Goal: Task Accomplishment & Management: Manage account settings

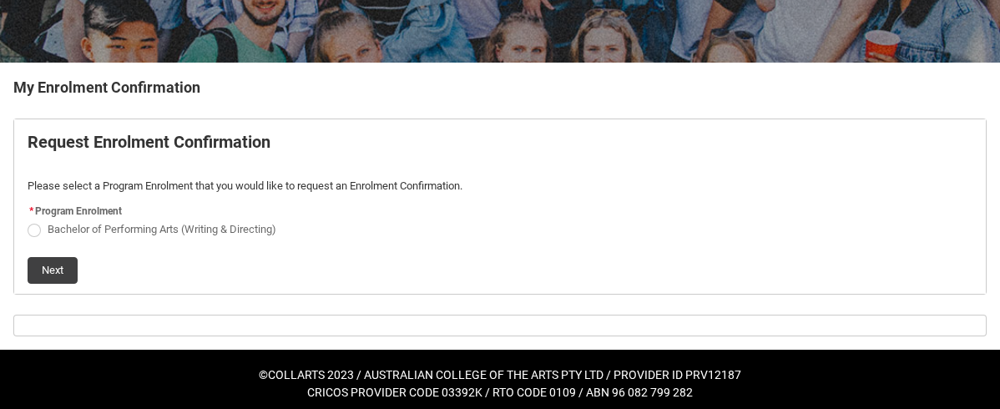
scroll to position [280, 0]
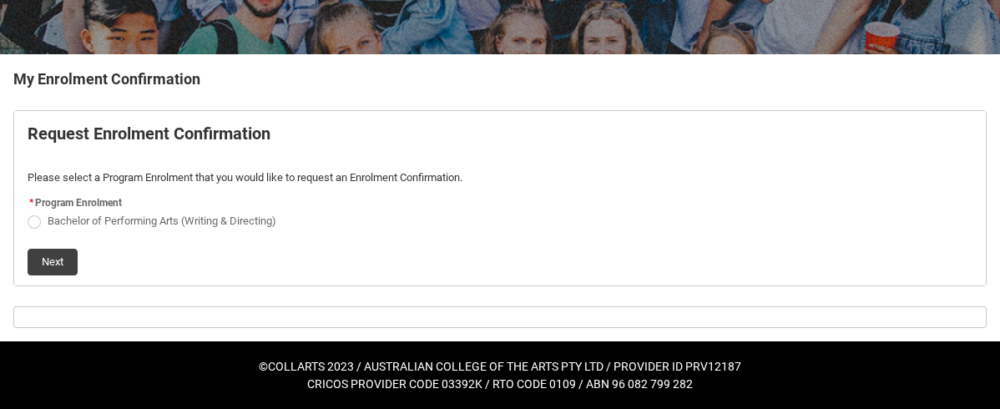
click at [33, 224] on span "REDU_Generate_Enrolment_Confirmation flow" at bounding box center [34, 221] width 13 height 13
click at [28, 212] on input "Bachelor of Performing Arts (Writing & Directing)" at bounding box center [27, 211] width 1 height 1
radio input "true"
click at [53, 262] on button "Next" at bounding box center [53, 262] width 50 height 27
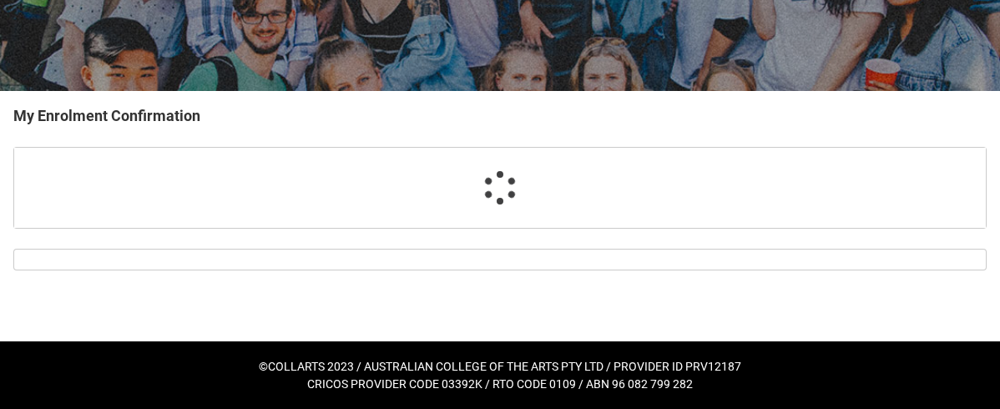
scroll to position [224, 0]
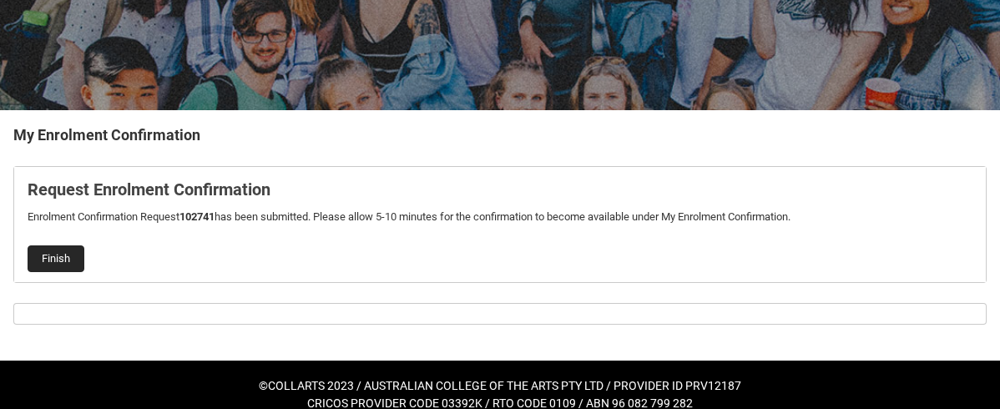
click at [57, 256] on button "Finish" at bounding box center [56, 259] width 57 height 27
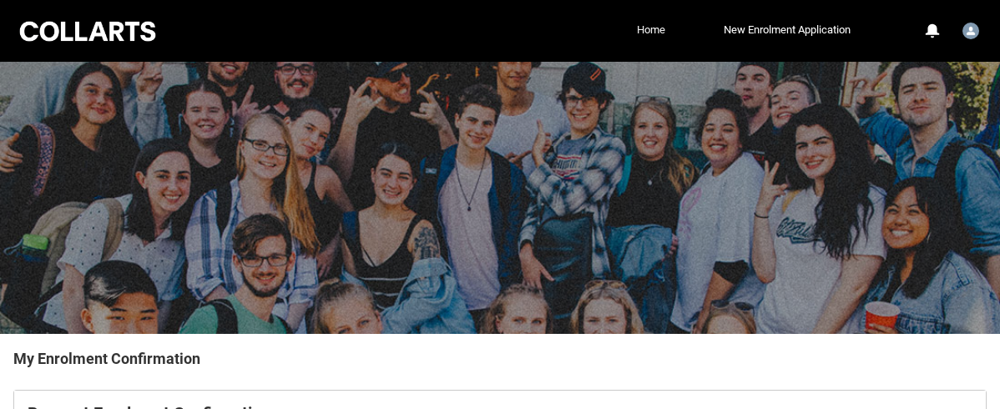
click at [649, 27] on link "Home" at bounding box center [651, 30] width 37 height 25
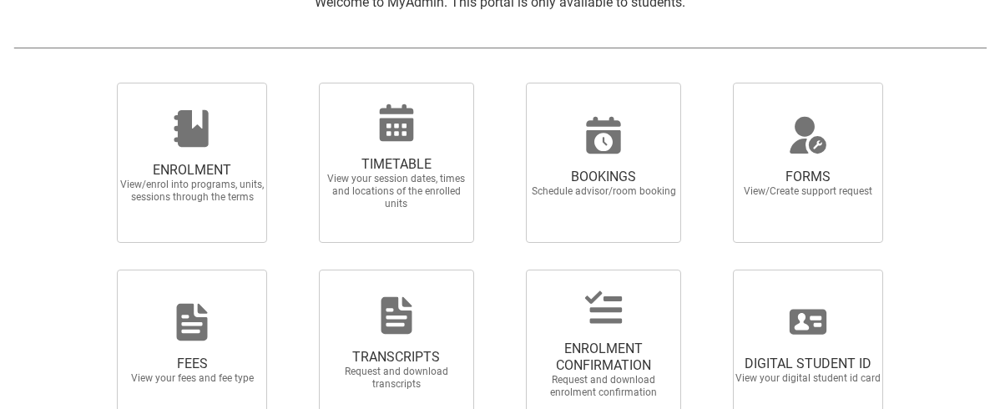
scroll to position [393, 0]
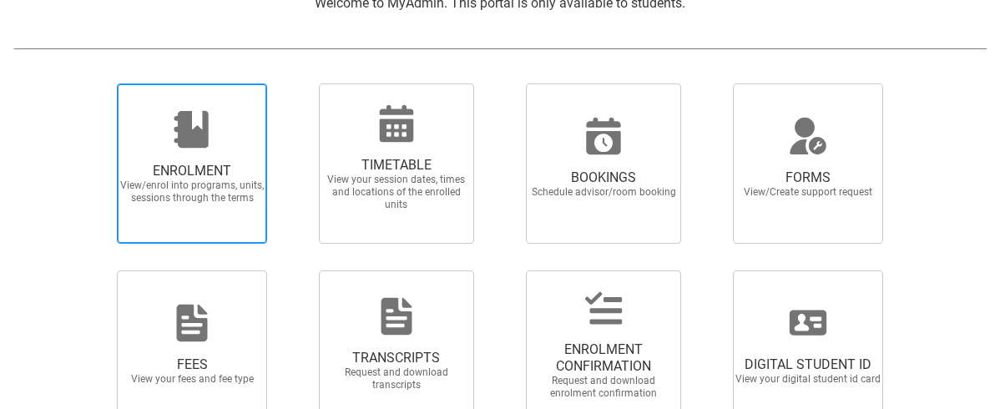
click at [212, 180] on span "View/enrol into programs, units, sessions through the terms" at bounding box center [192, 192] width 147 height 25
click at [99, 84] on input "ENROLMENT View/enrol into programs, units, sessions through the terms" at bounding box center [98, 83] width 1 height 1
radio input "true"
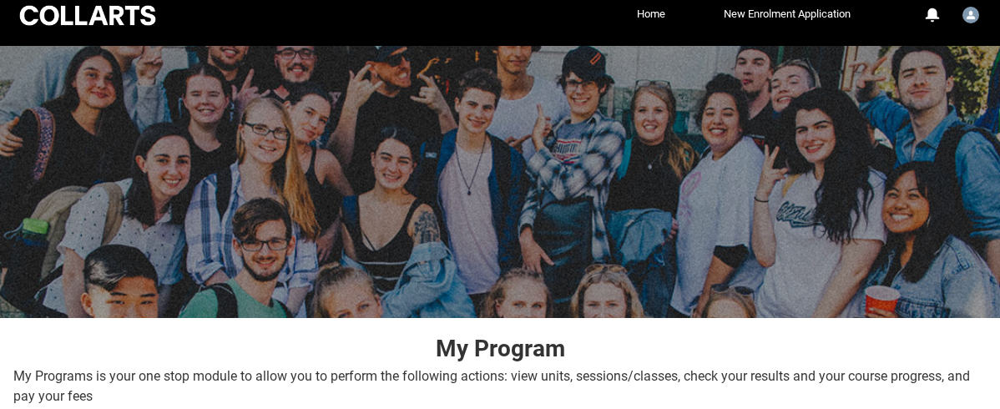
scroll to position [10, 0]
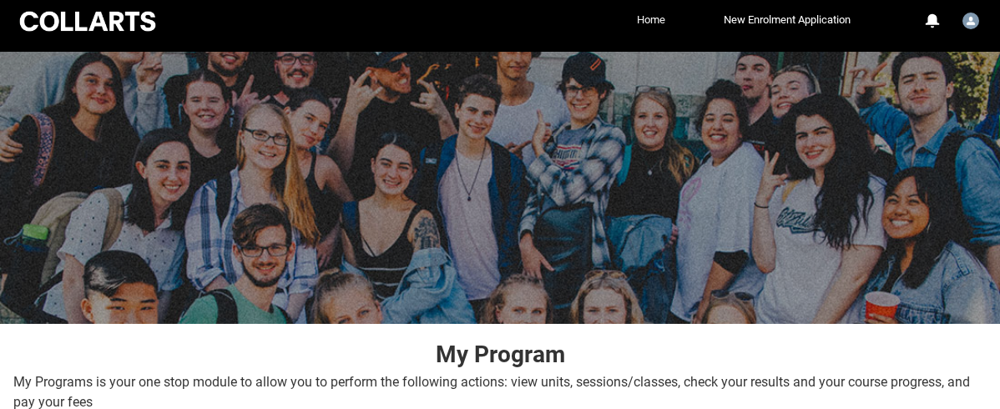
click at [651, 21] on link "Home" at bounding box center [651, 20] width 37 height 25
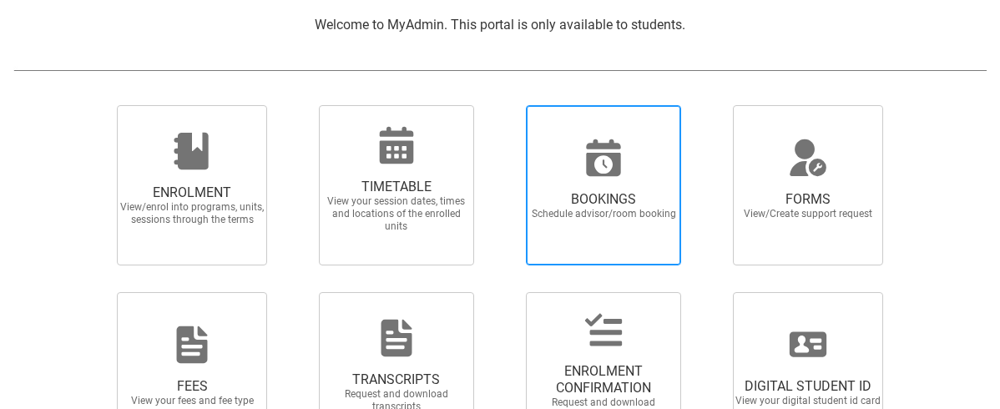
scroll to position [372, 0]
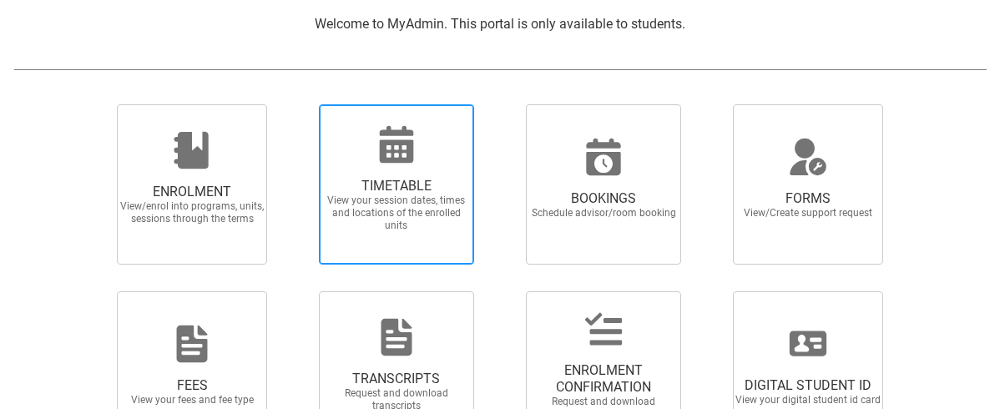
click at [424, 160] on div at bounding box center [396, 144] width 160 height 40
click at [299, 104] on input "TIMETABLE View your session dates, times and locations of the enrolled units" at bounding box center [298, 104] width 1 height 1
radio input "true"
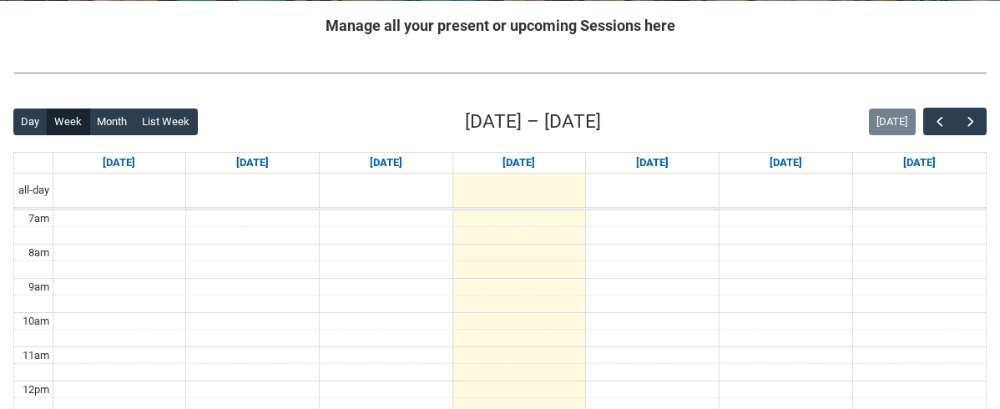
scroll to position [368, 0]
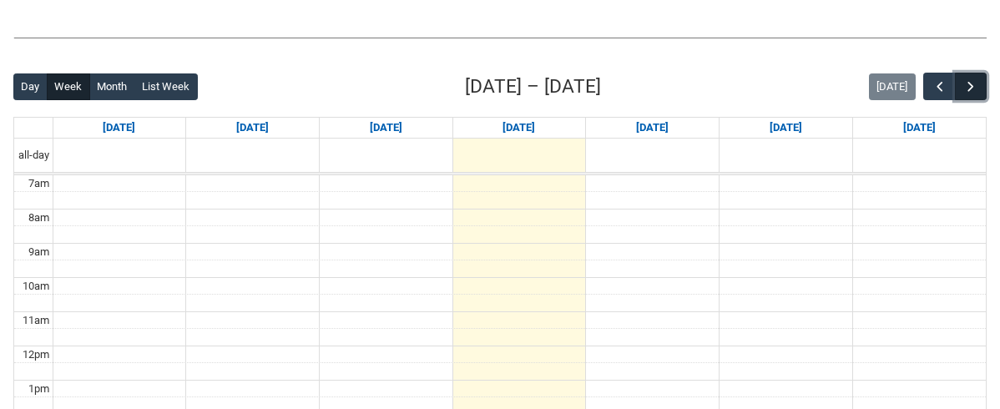
click at [971, 84] on span "button" at bounding box center [971, 86] width 17 height 17
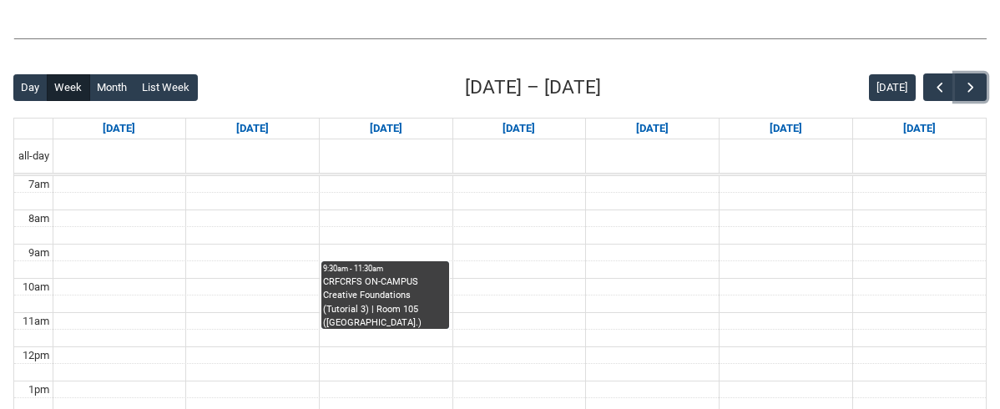
scroll to position [364, 0]
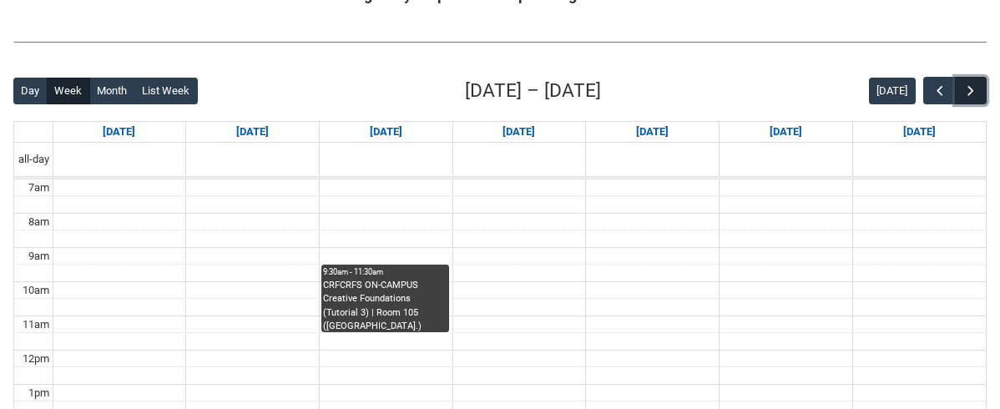
click at [971, 94] on span "button" at bounding box center [971, 91] width 17 height 17
click at [940, 94] on span "button" at bounding box center [940, 91] width 17 height 17
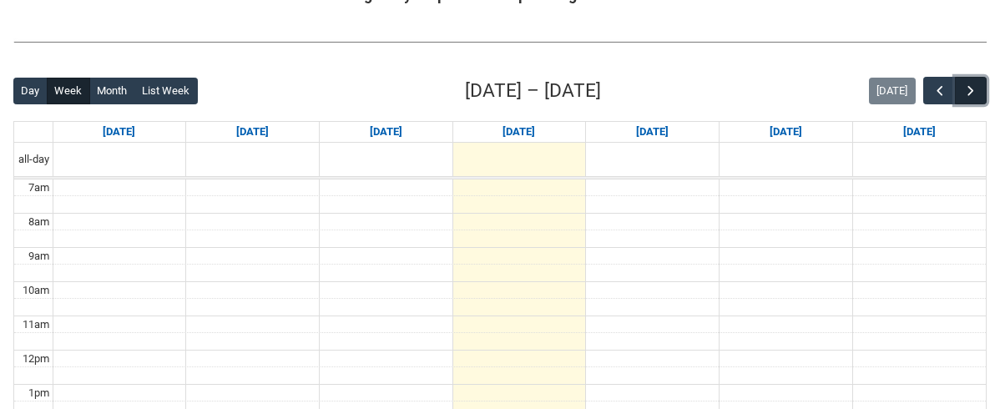
click at [975, 91] on span "button" at bounding box center [971, 91] width 17 height 17
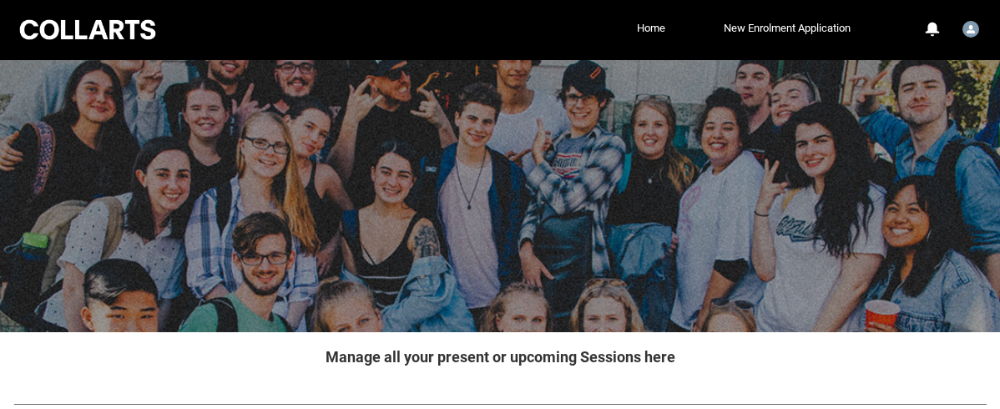
scroll to position [0, 0]
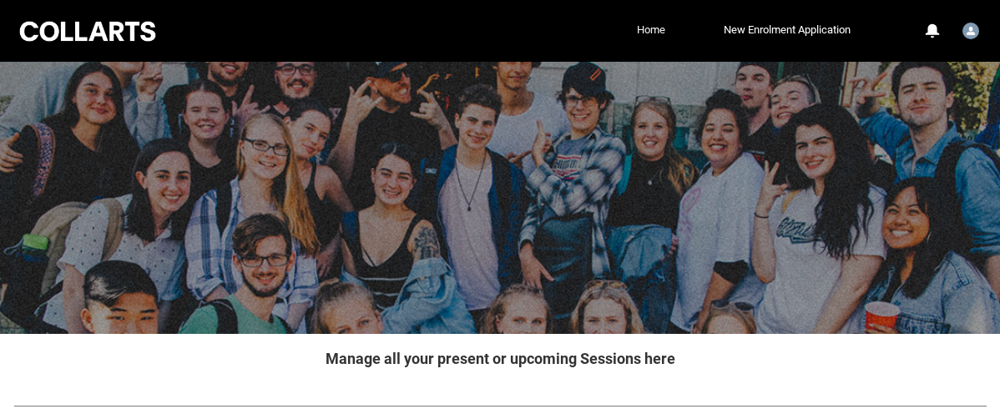
click at [651, 31] on link "Home" at bounding box center [651, 30] width 37 height 25
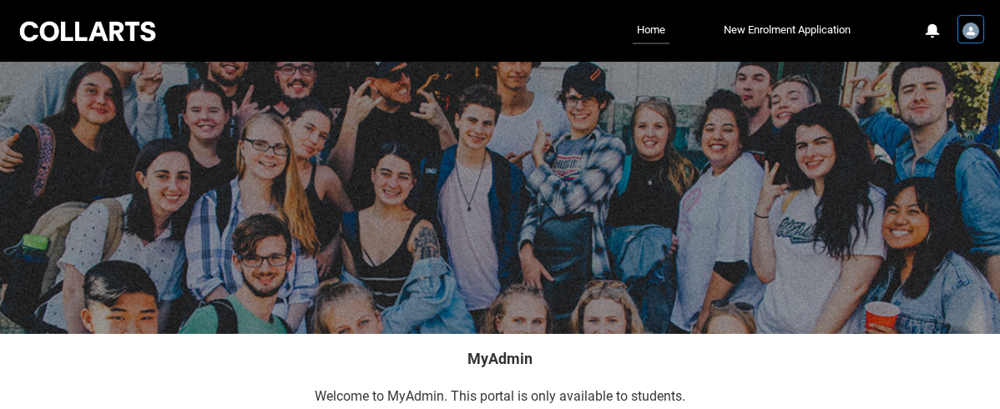
click at [970, 33] on img "User Profile Student.ncamden.20253352" at bounding box center [971, 31] width 17 height 17
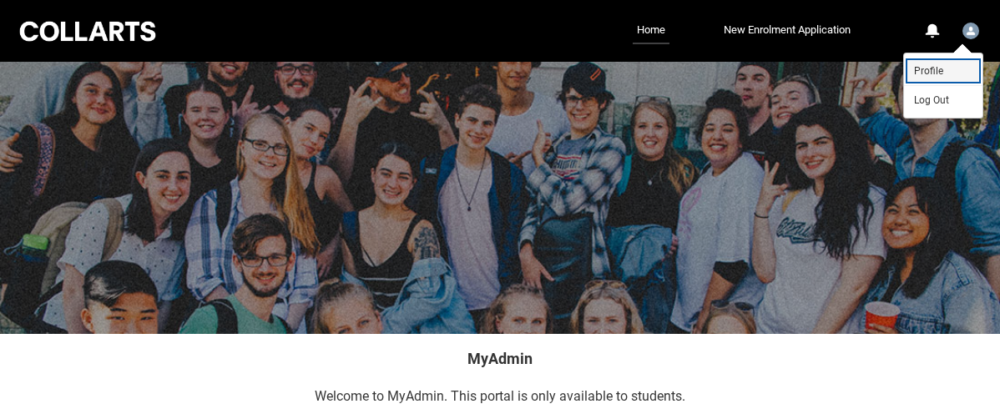
click at [937, 70] on span "Profile" at bounding box center [928, 70] width 29 height 15
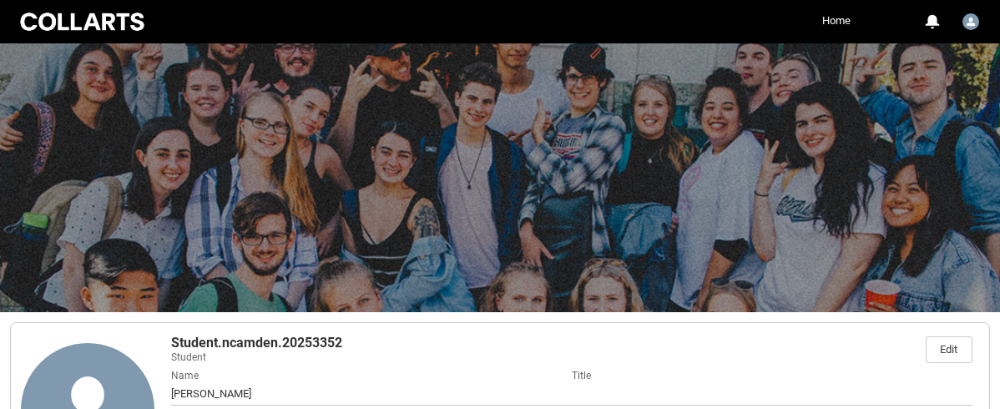
click at [830, 23] on link "Home" at bounding box center [836, 20] width 37 height 25
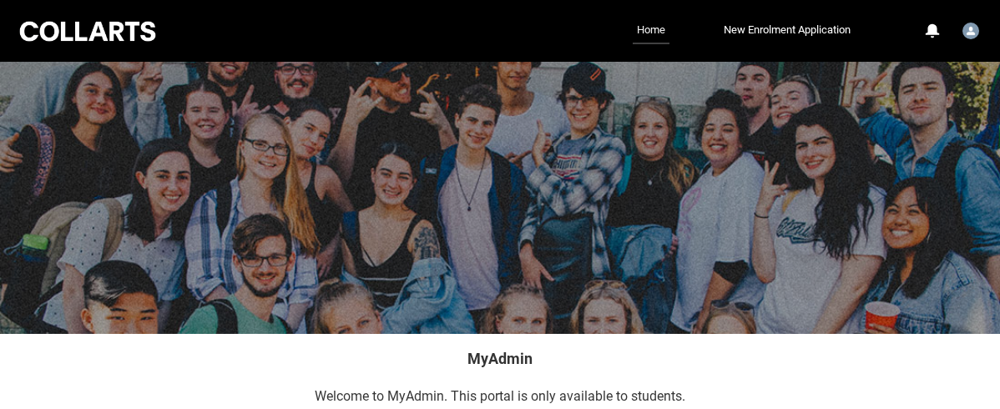
click at [645, 30] on link "Home" at bounding box center [651, 31] width 37 height 27
click at [647, 37] on link "Home" at bounding box center [651, 31] width 37 height 27
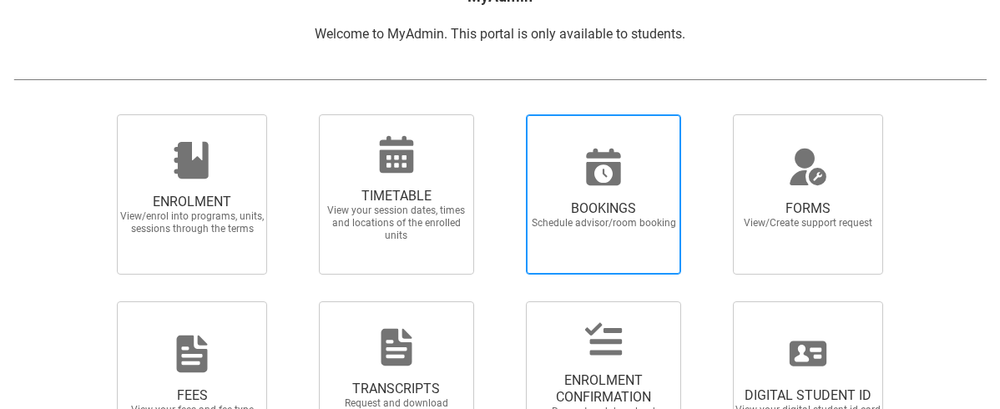
scroll to position [272, 0]
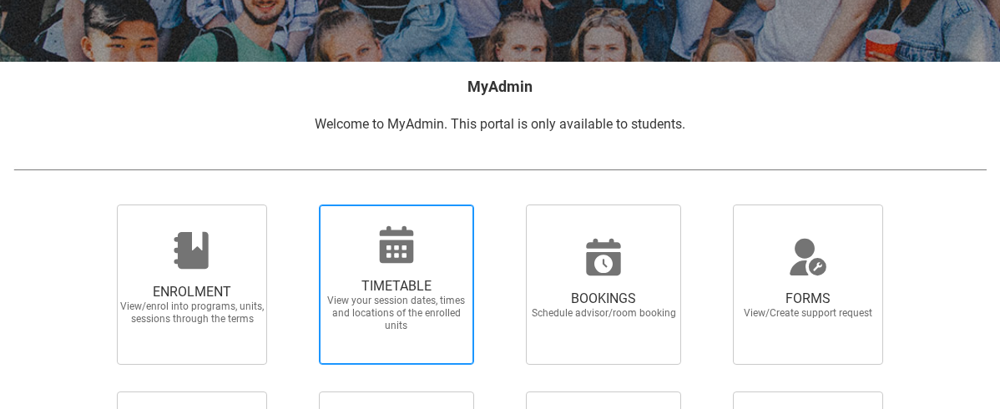
click at [410, 259] on icon at bounding box center [396, 243] width 34 height 37
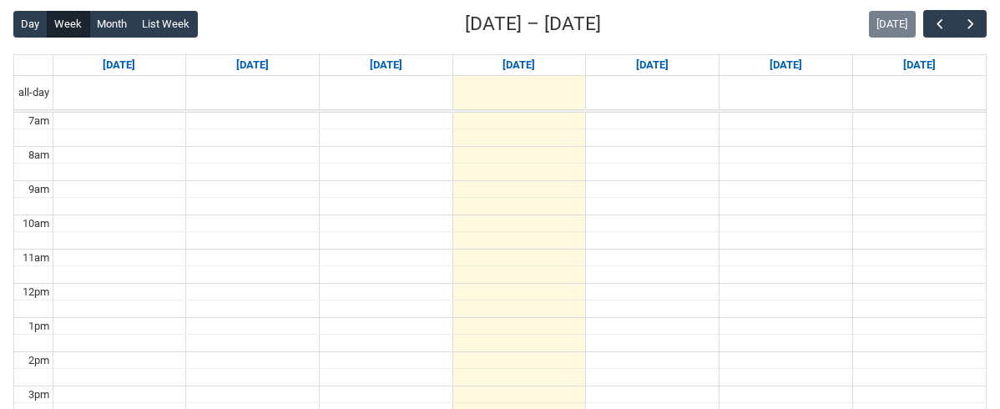
scroll to position [433, 0]
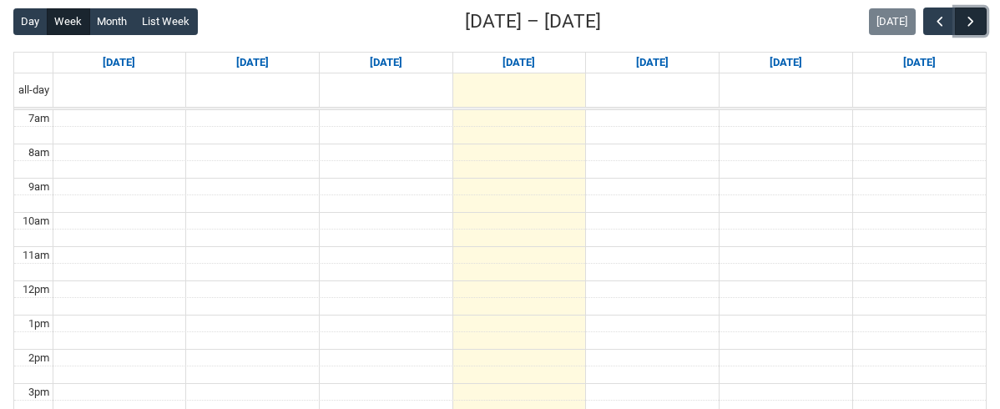
click at [973, 21] on span "button" at bounding box center [971, 21] width 17 height 17
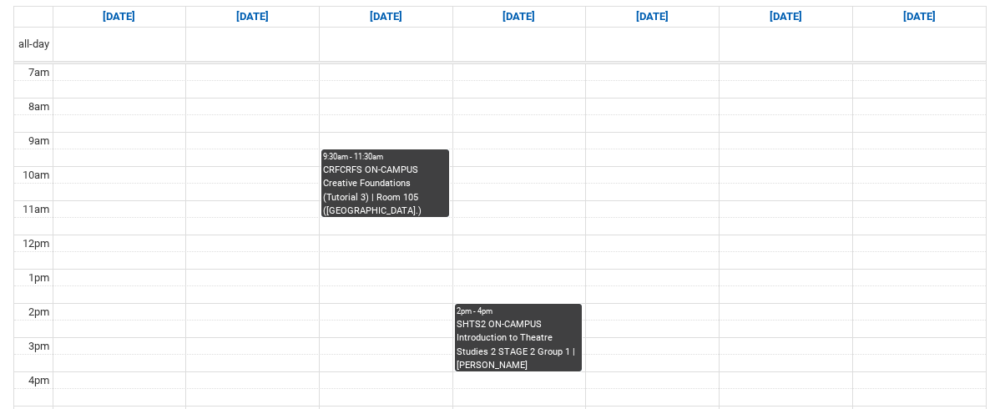
scroll to position [478, 0]
